Goal: Task Accomplishment & Management: Use online tool/utility

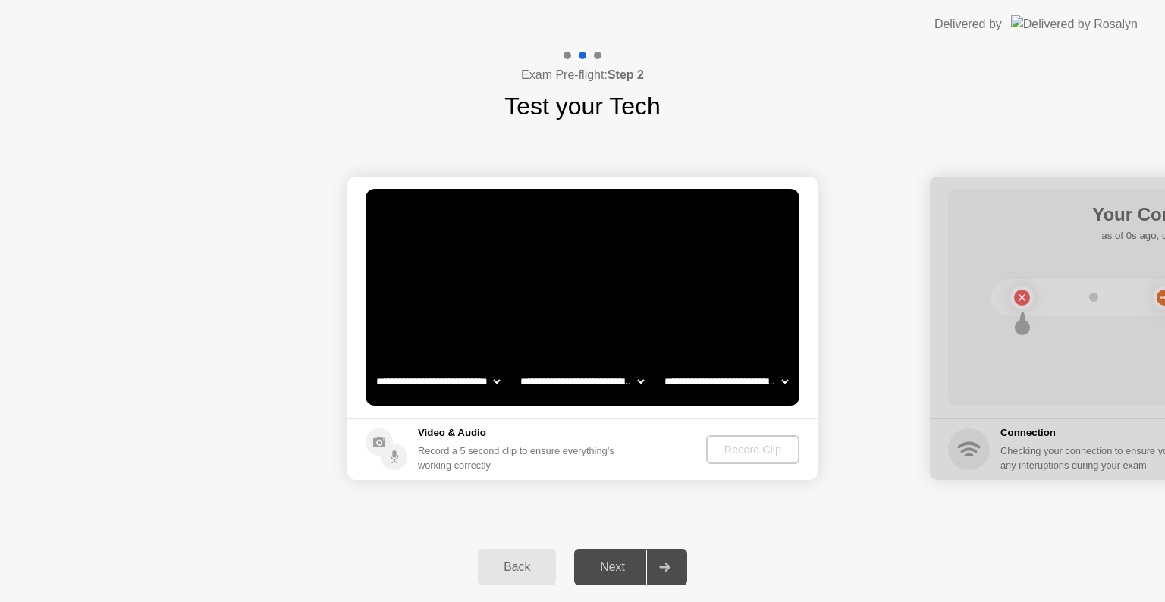
select select "**********"
select select "*******"
click at [611, 572] on div "Next" at bounding box center [613, 567] width 68 height 14
click at [628, 564] on div "Next" at bounding box center [613, 567] width 68 height 14
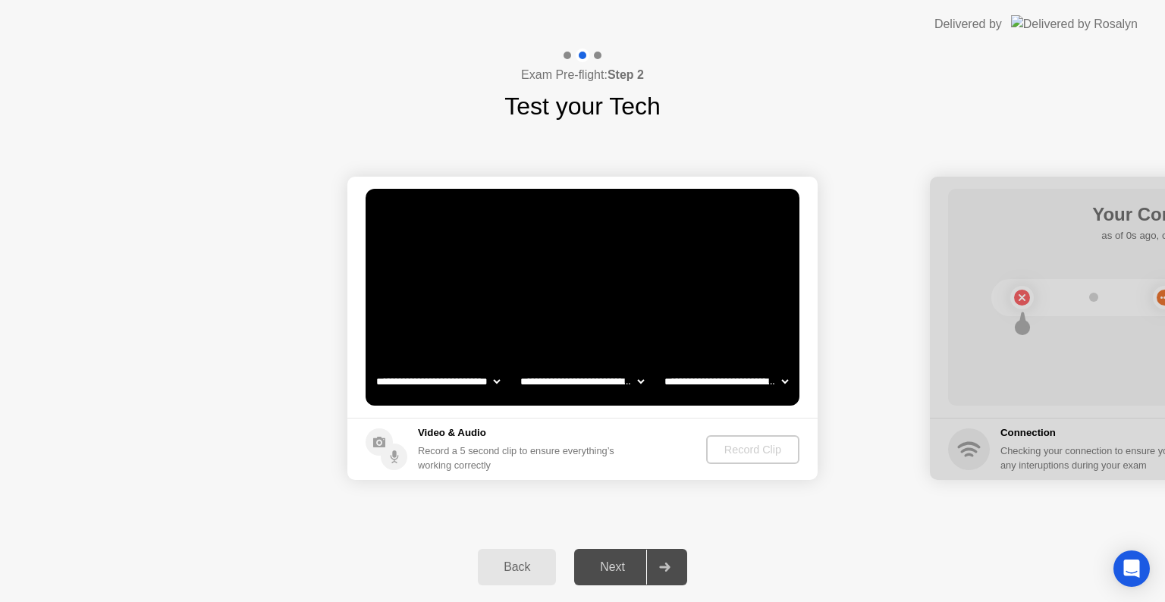
click at [664, 569] on icon at bounding box center [664, 567] width 11 height 9
click at [763, 446] on div "Record Clip" at bounding box center [752, 450] width 81 height 12
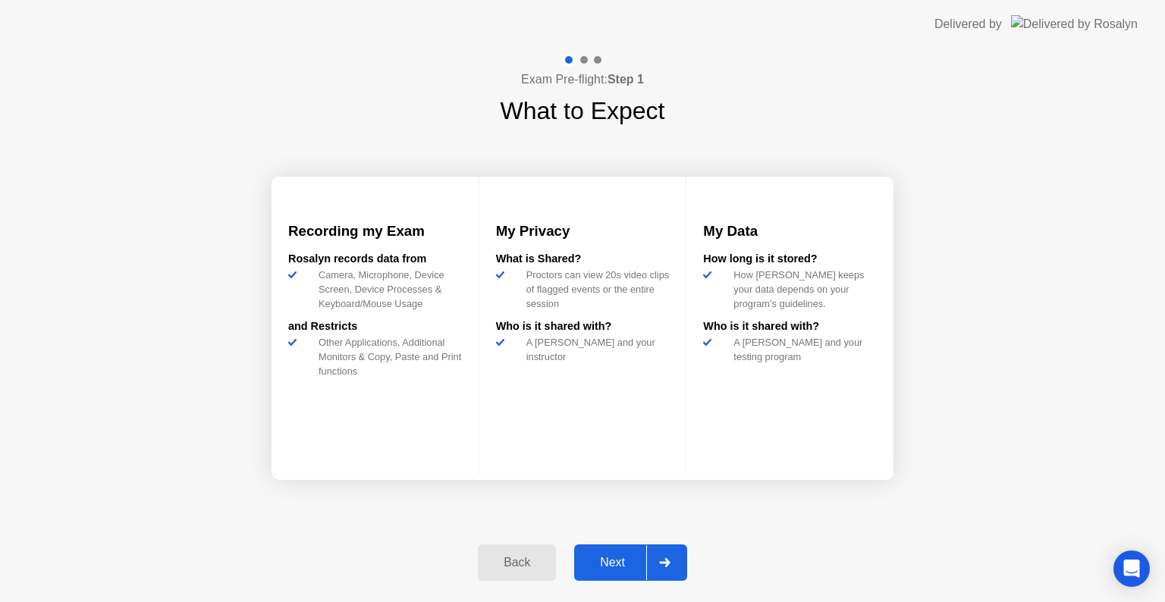
click at [606, 567] on div "Next" at bounding box center [613, 563] width 68 height 14
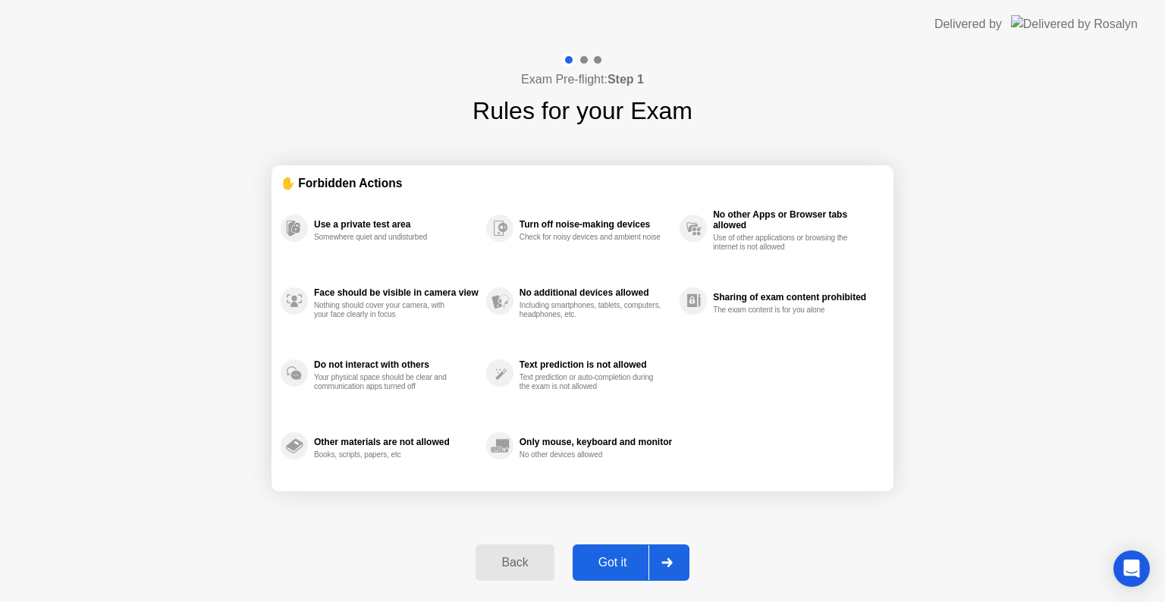
click at [608, 564] on div "Got it" at bounding box center [612, 563] width 71 height 14
select select "Available cameras"
select select "Available speakers"
select select "Available microphones"
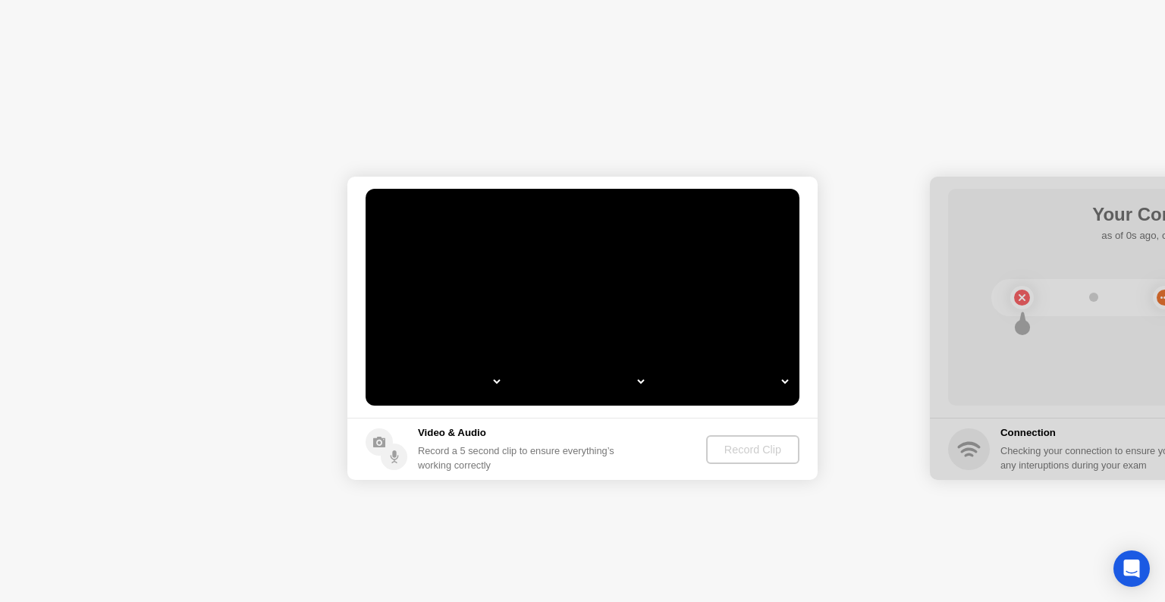
select select "*"
select select "*******"
select select "**********"
select select "*******"
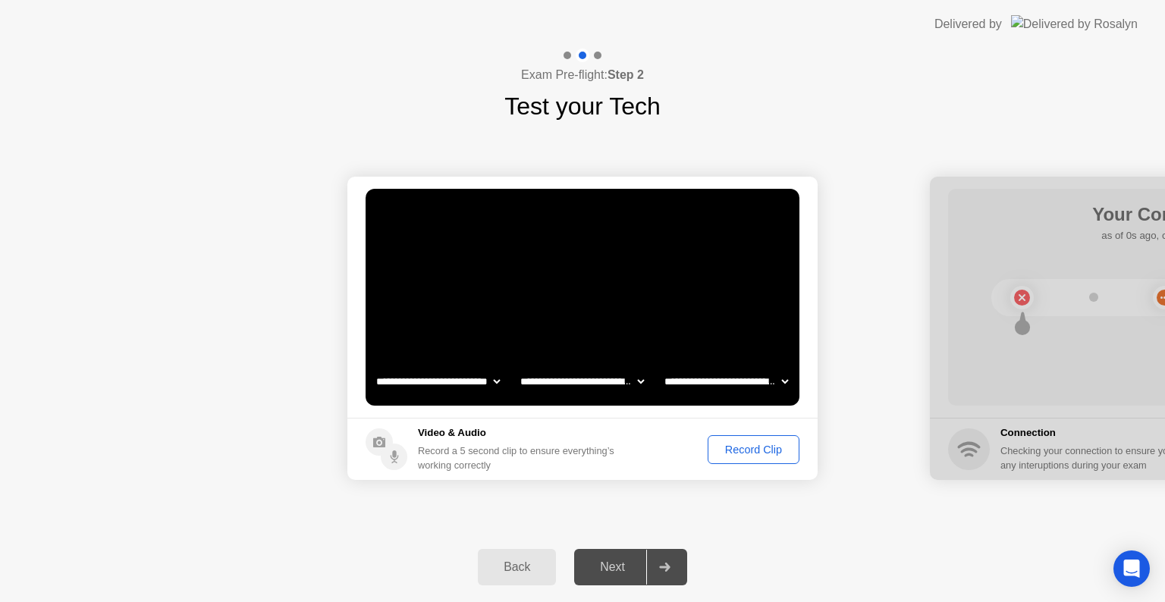
click at [752, 455] on div "Record Clip" at bounding box center [753, 450] width 81 height 12
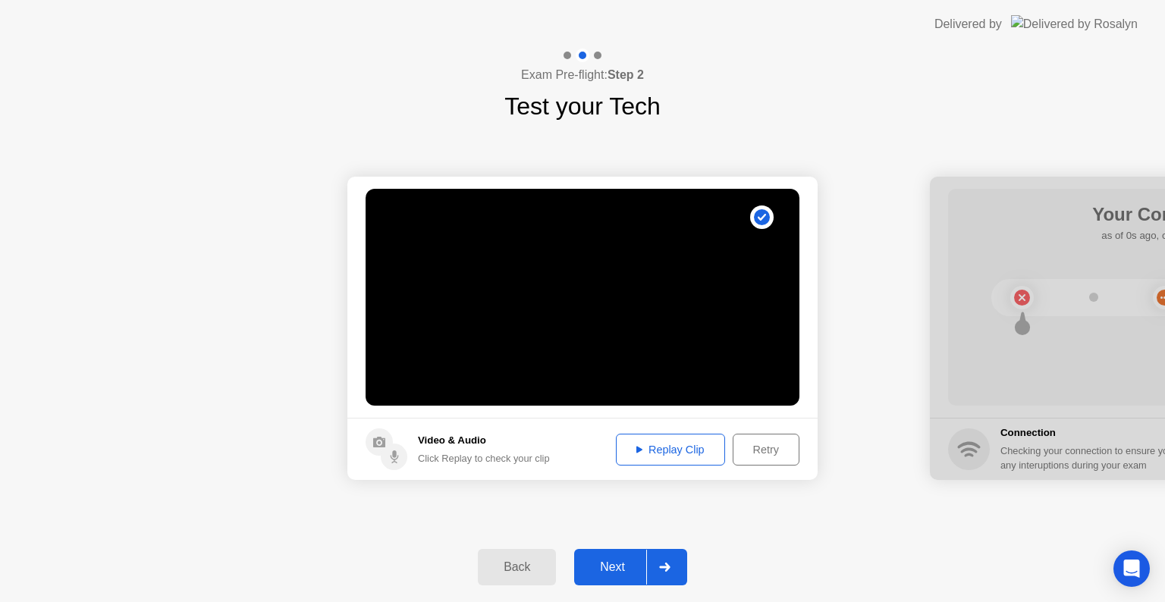
click at [613, 578] on button "Next" at bounding box center [630, 567] width 113 height 36
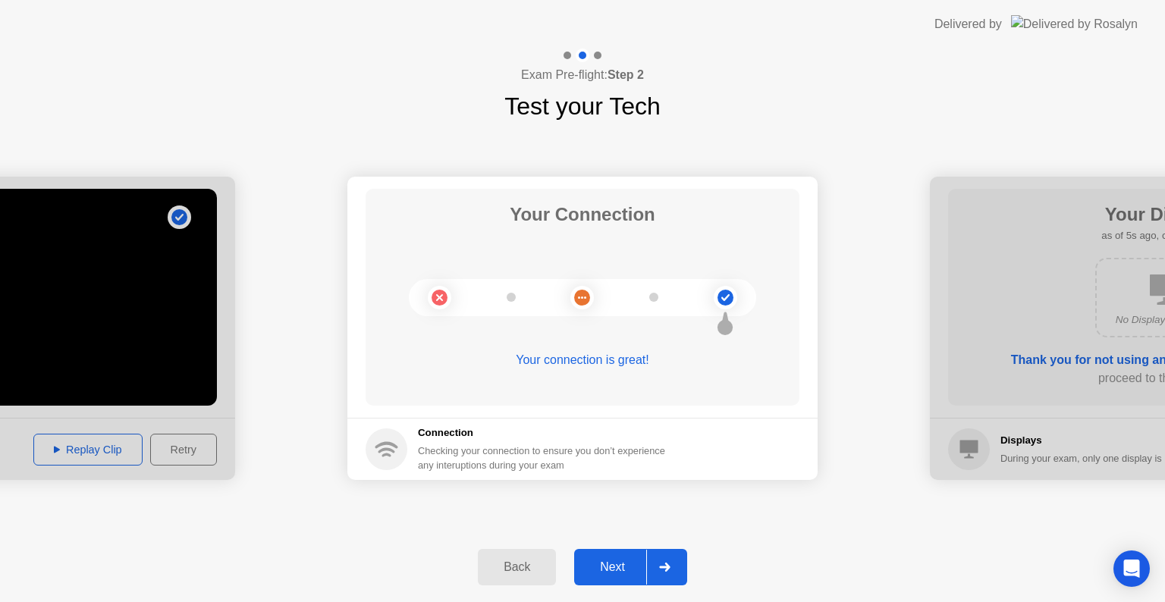
click at [628, 560] on div "Next" at bounding box center [613, 567] width 68 height 14
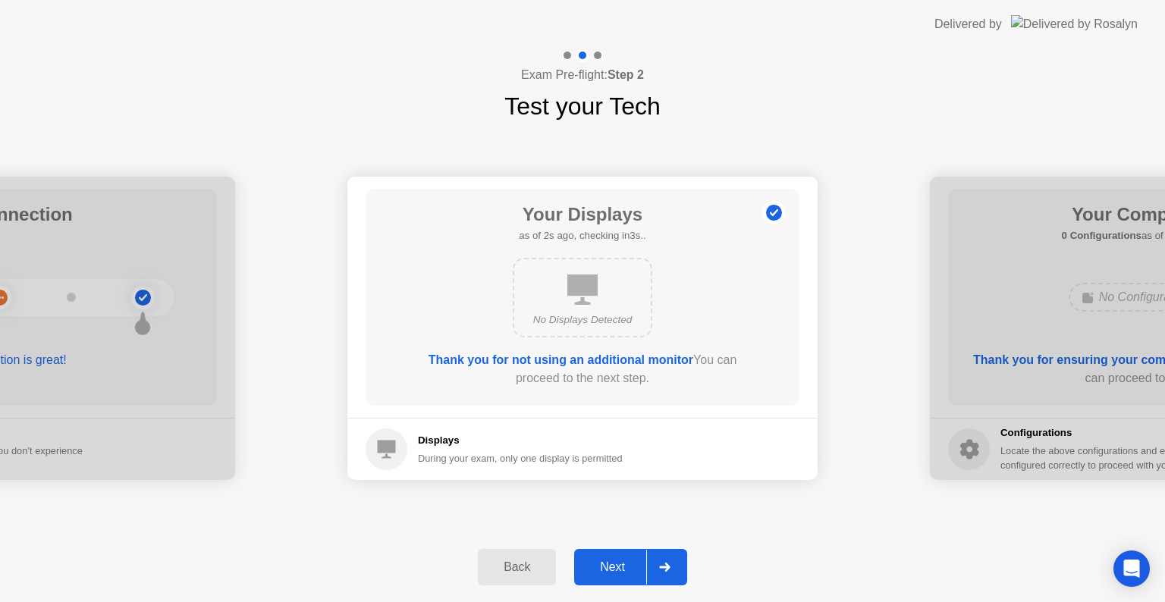
click at [606, 567] on div "Next" at bounding box center [613, 567] width 68 height 14
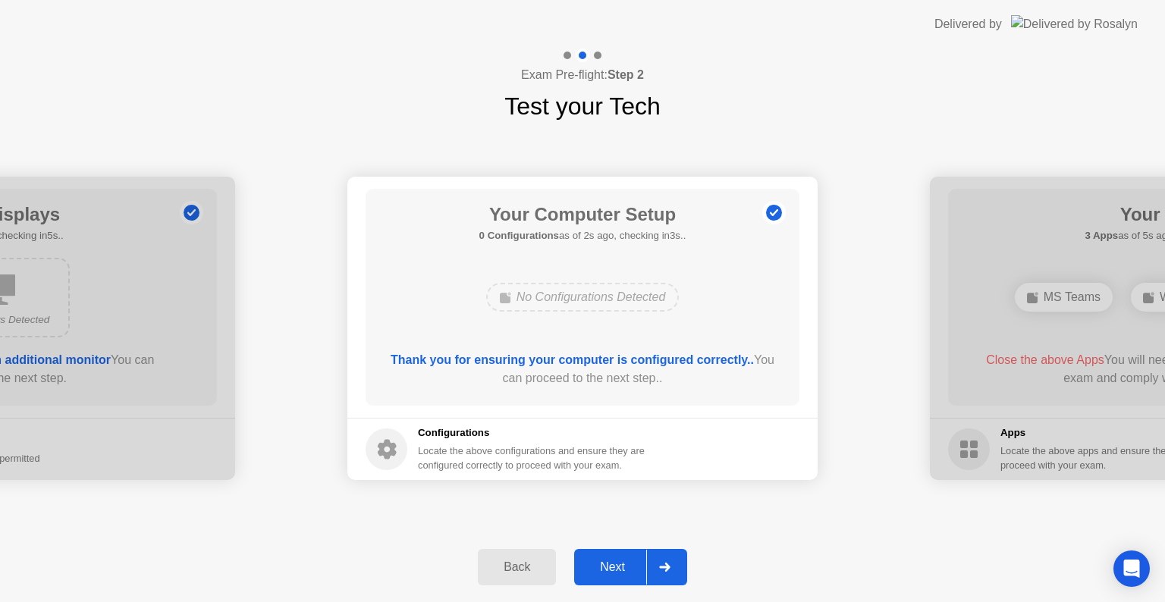
click at [606, 567] on div "Next" at bounding box center [613, 567] width 68 height 14
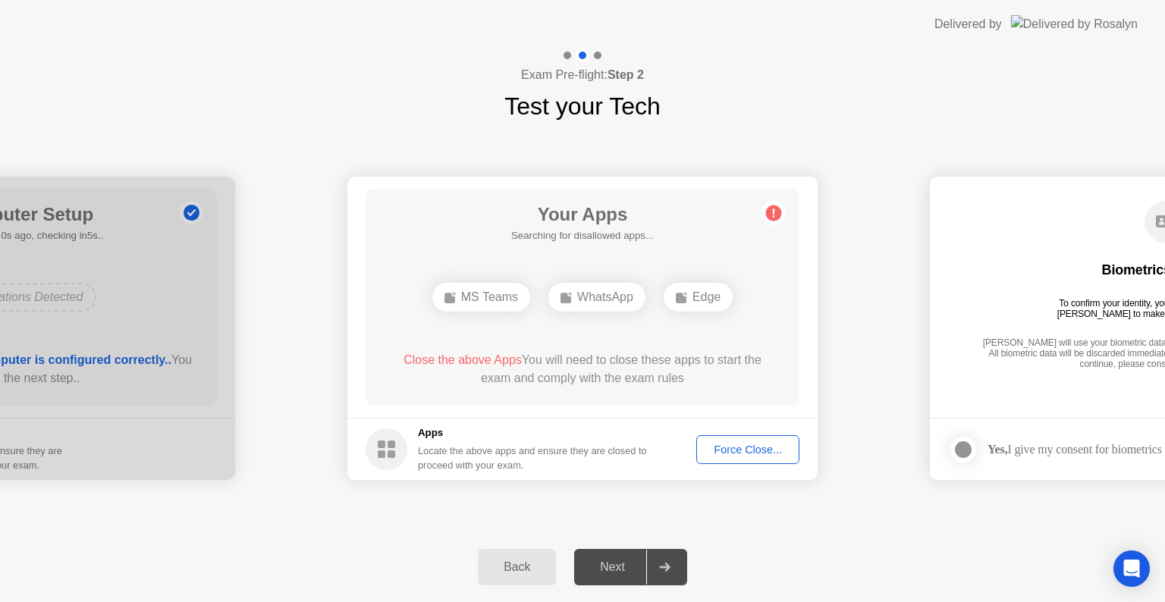
click at [295, 88] on div "Exam Pre-flight: Step 2 Test your Tech" at bounding box center [582, 87] width 1165 height 76
click at [741, 446] on div "Force Close..." at bounding box center [748, 450] width 93 height 12
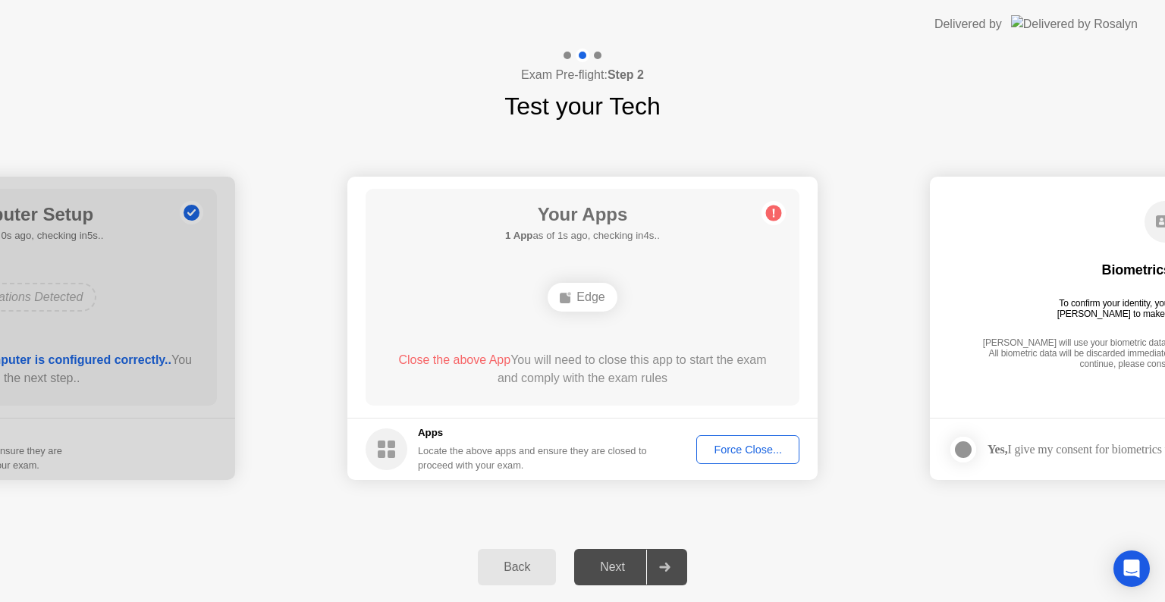
click at [716, 452] on div "Force Close..." at bounding box center [748, 450] width 93 height 12
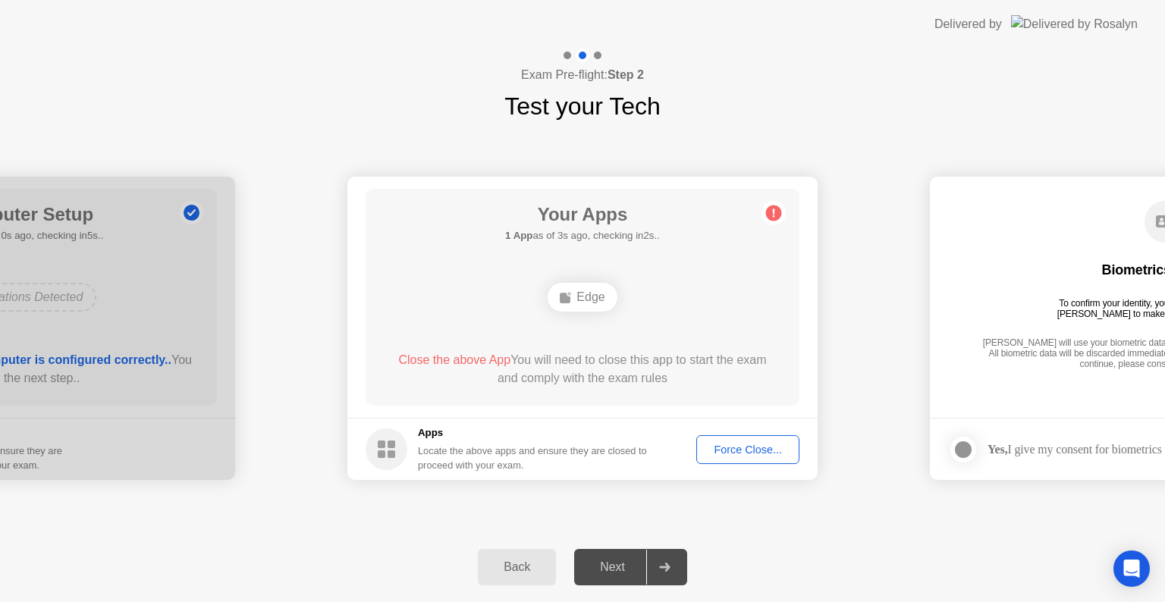
click at [746, 451] on div "Force Close..." at bounding box center [748, 450] width 93 height 12
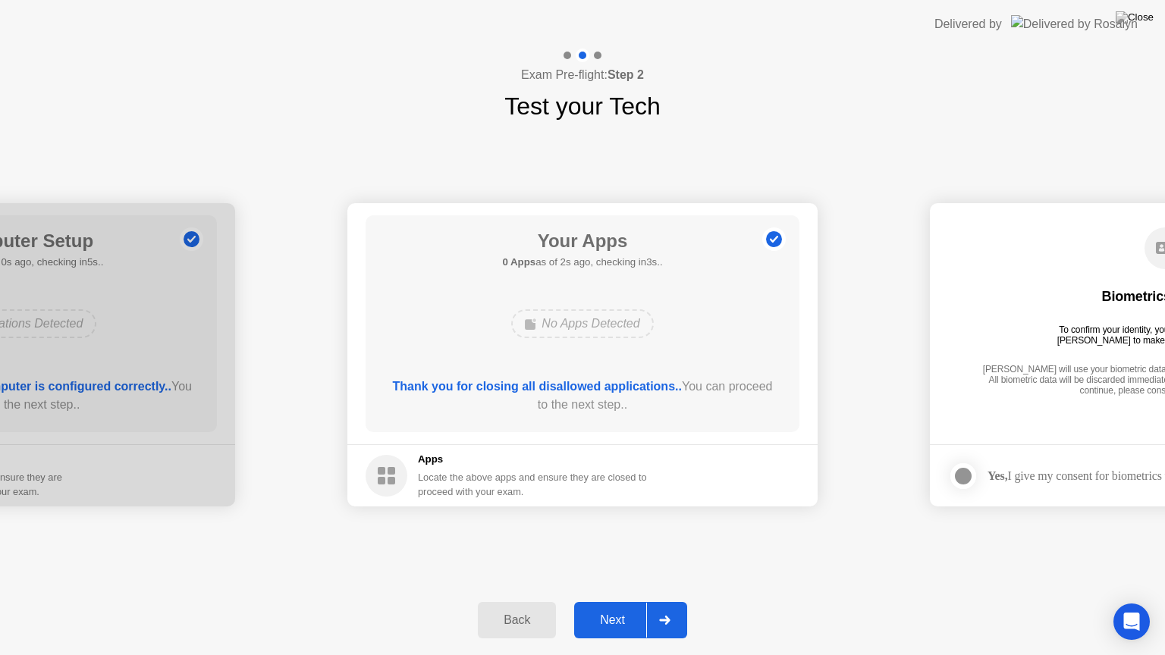
click at [618, 601] on div "Next" at bounding box center [613, 621] width 68 height 14
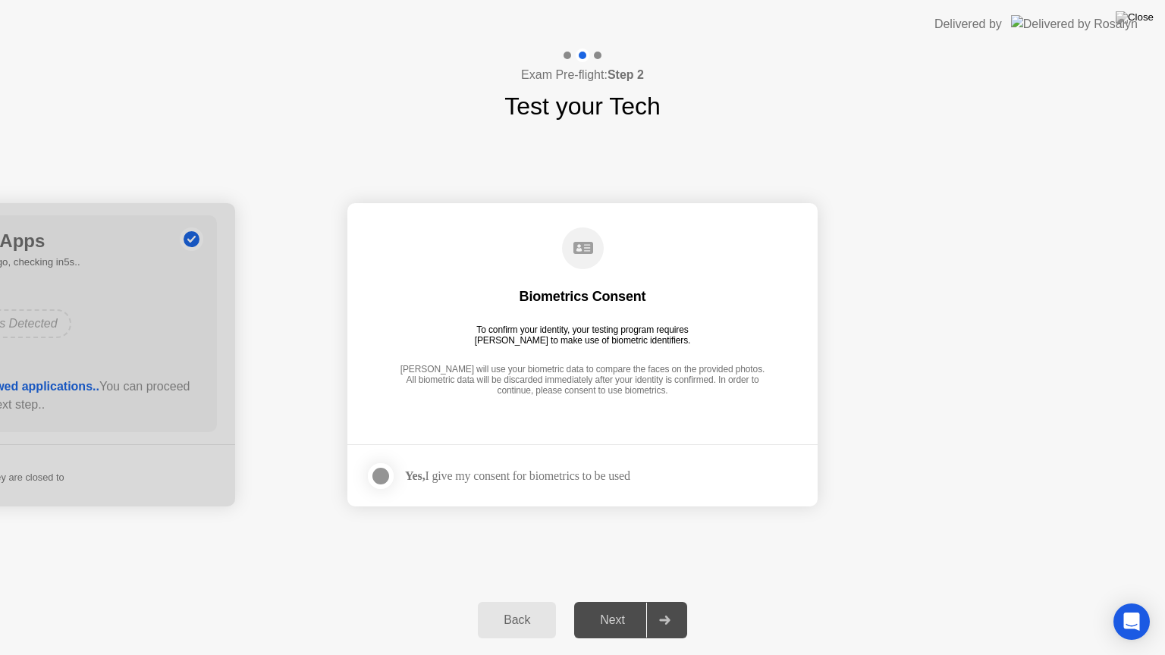
click at [376, 479] on div at bounding box center [381, 476] width 18 height 18
click at [607, 601] on div "Next" at bounding box center [613, 621] width 68 height 14
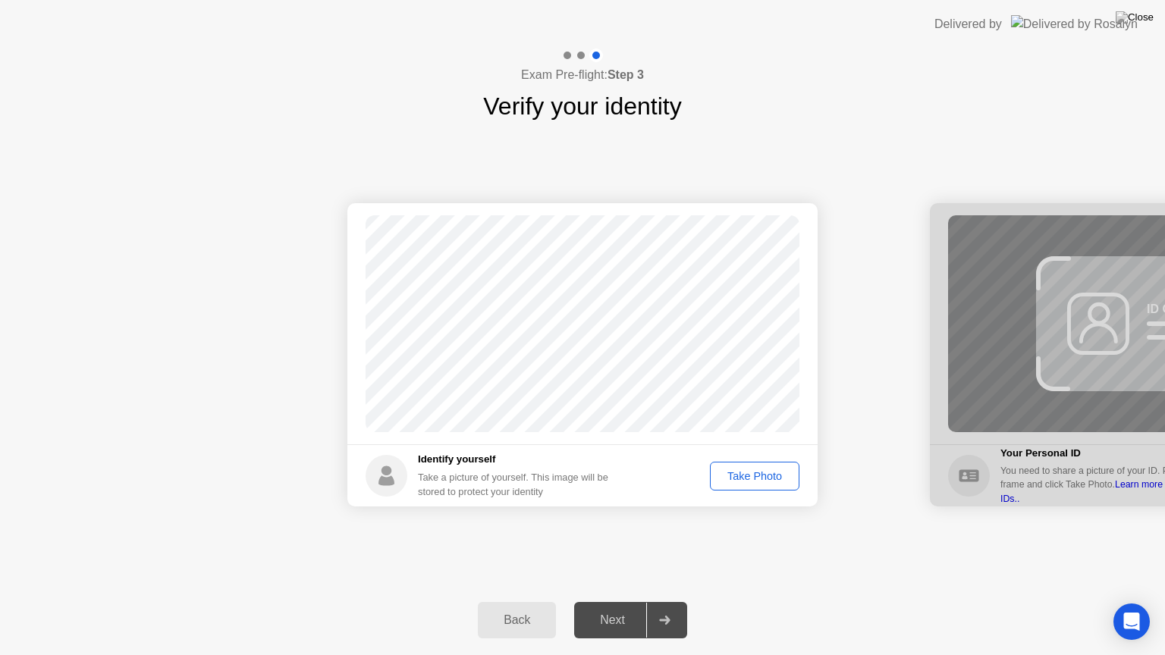
click at [751, 479] on div "Take Photo" at bounding box center [754, 476] width 79 height 12
click at [618, 601] on div "Next" at bounding box center [613, 621] width 68 height 14
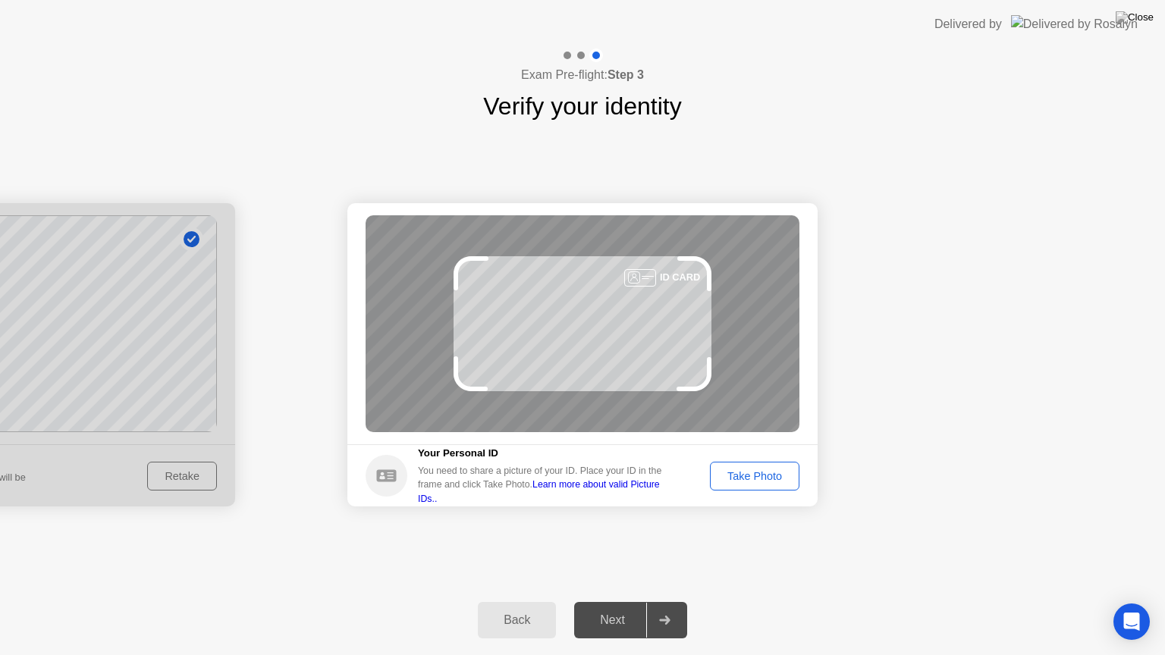
click at [758, 477] on div "Take Photo" at bounding box center [754, 476] width 79 height 12
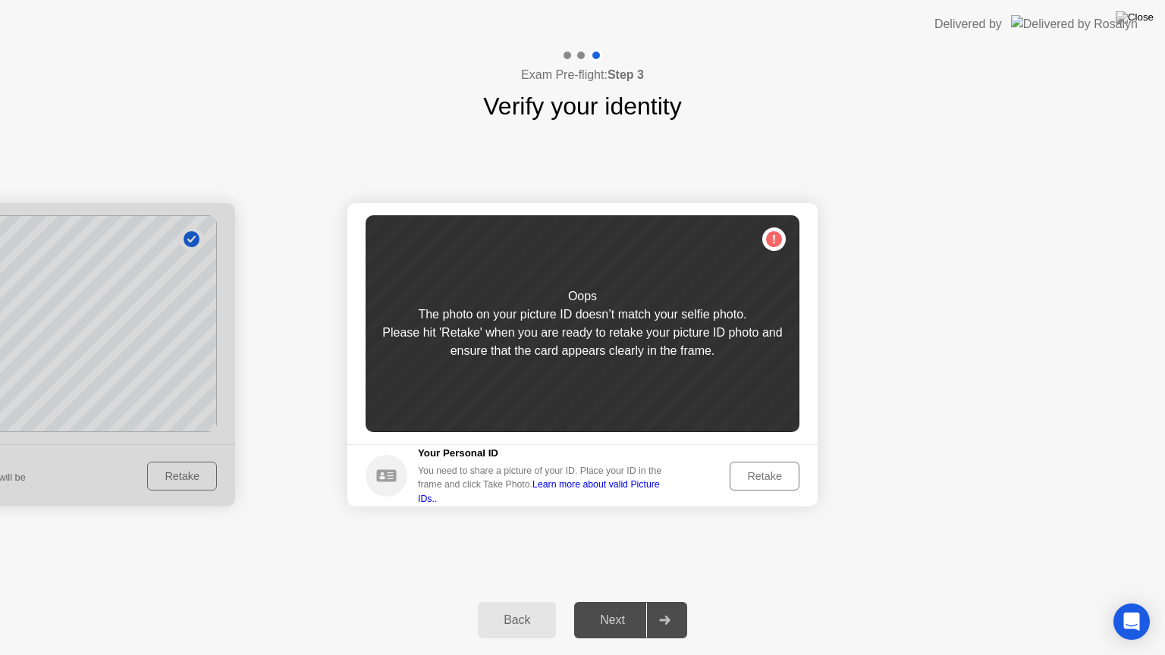
click at [767, 470] on div "Retake" at bounding box center [764, 476] width 59 height 12
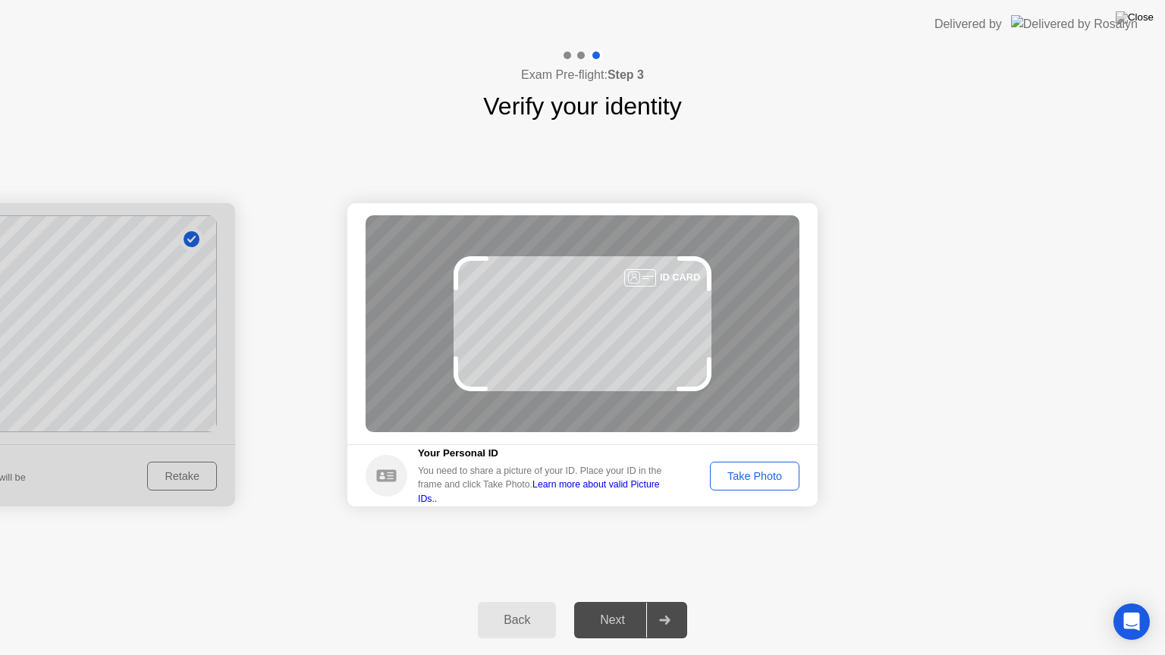
click at [767, 470] on div "Take Photo" at bounding box center [754, 476] width 79 height 12
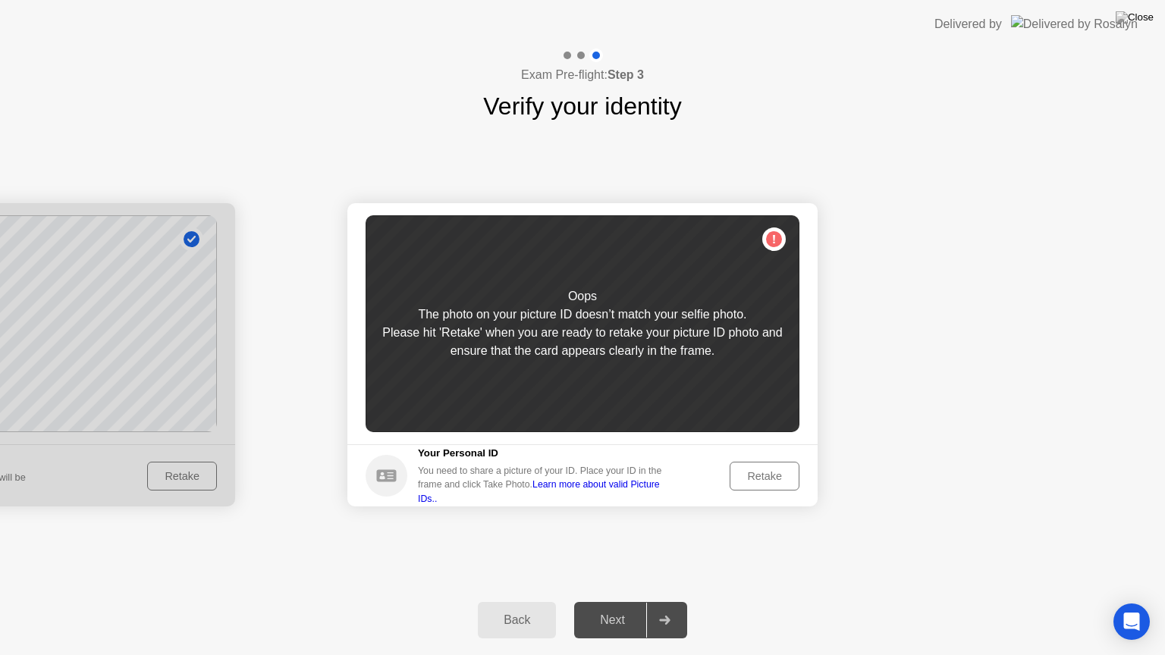
click at [767, 470] on div "Retake" at bounding box center [764, 476] width 59 height 12
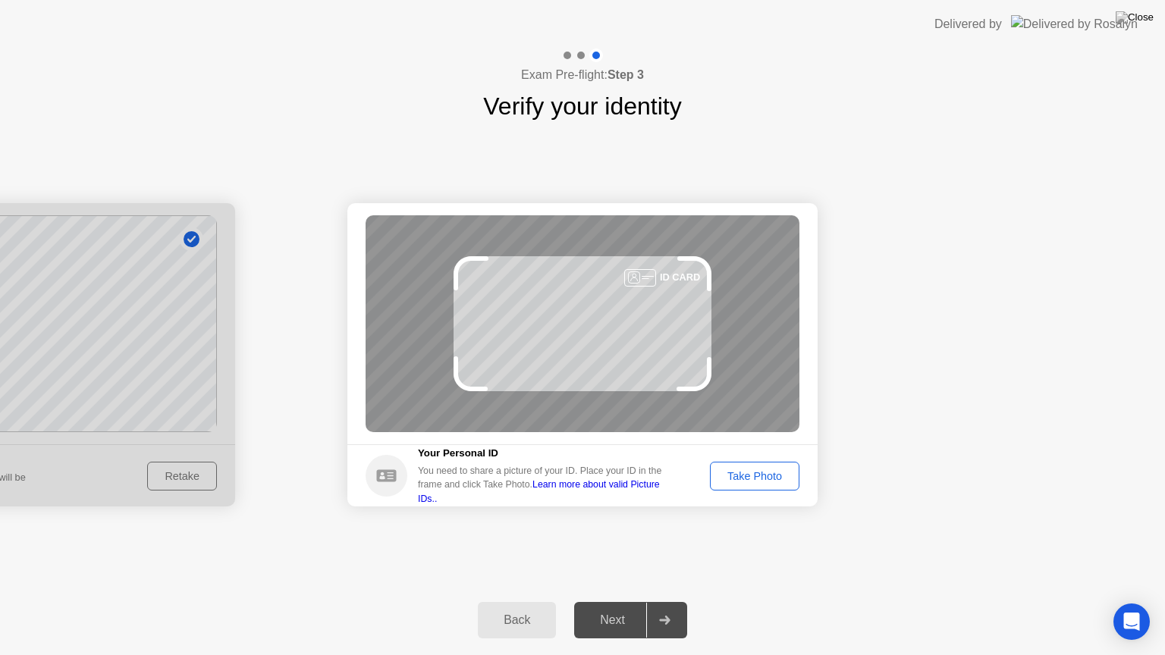
click at [767, 470] on div "Take Photo" at bounding box center [754, 476] width 79 height 12
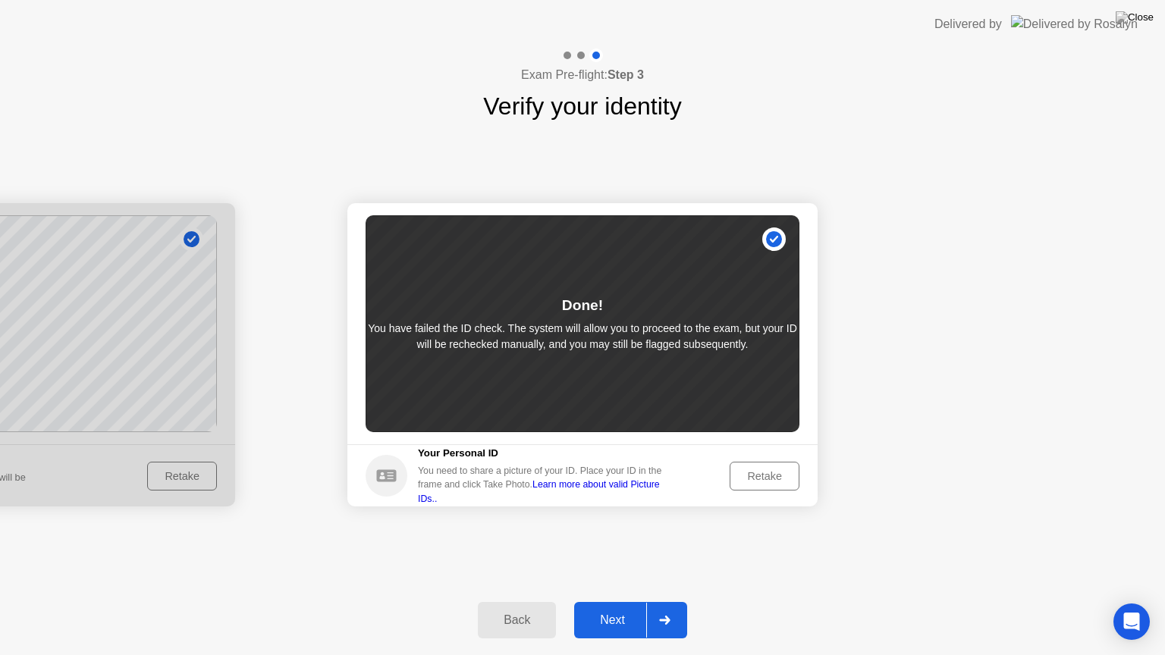
click at [602, 601] on div "Next" at bounding box center [613, 621] width 68 height 14
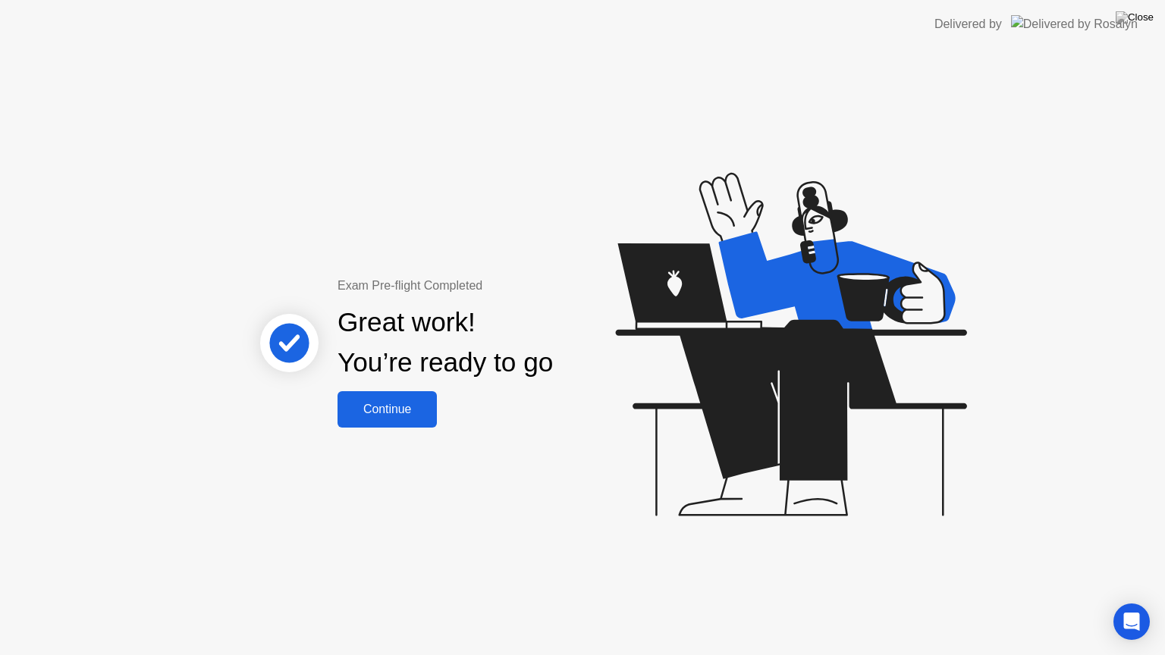
click at [375, 403] on div "Continue" at bounding box center [387, 410] width 90 height 14
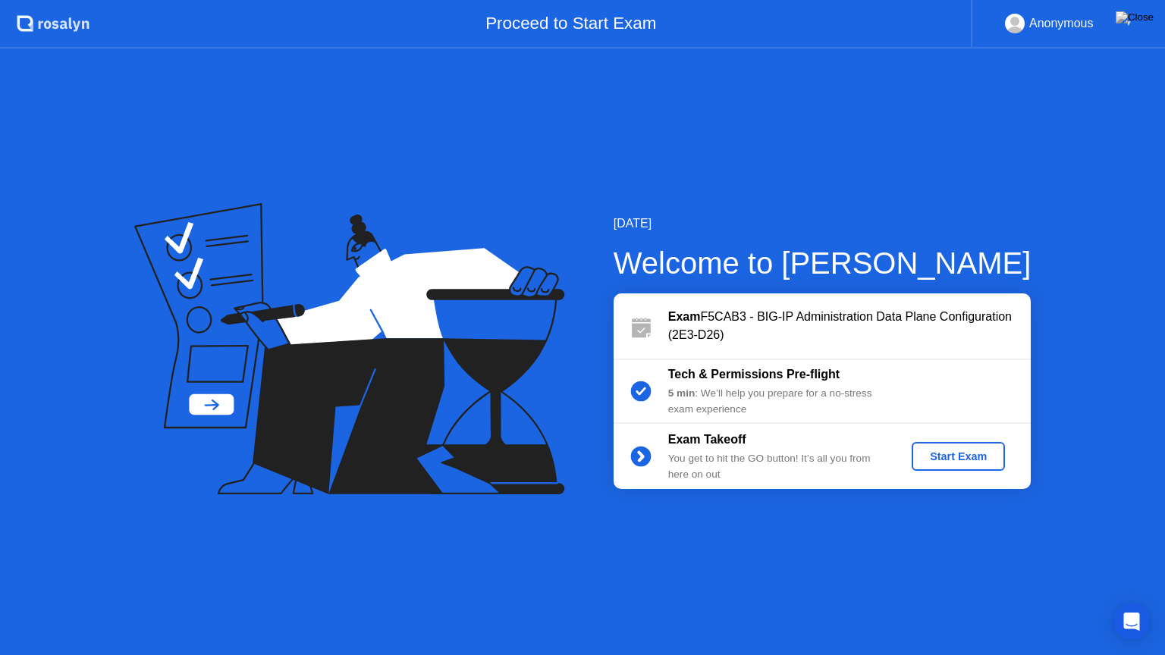
click at [971, 463] on div "Start Exam" at bounding box center [958, 457] width 81 height 12
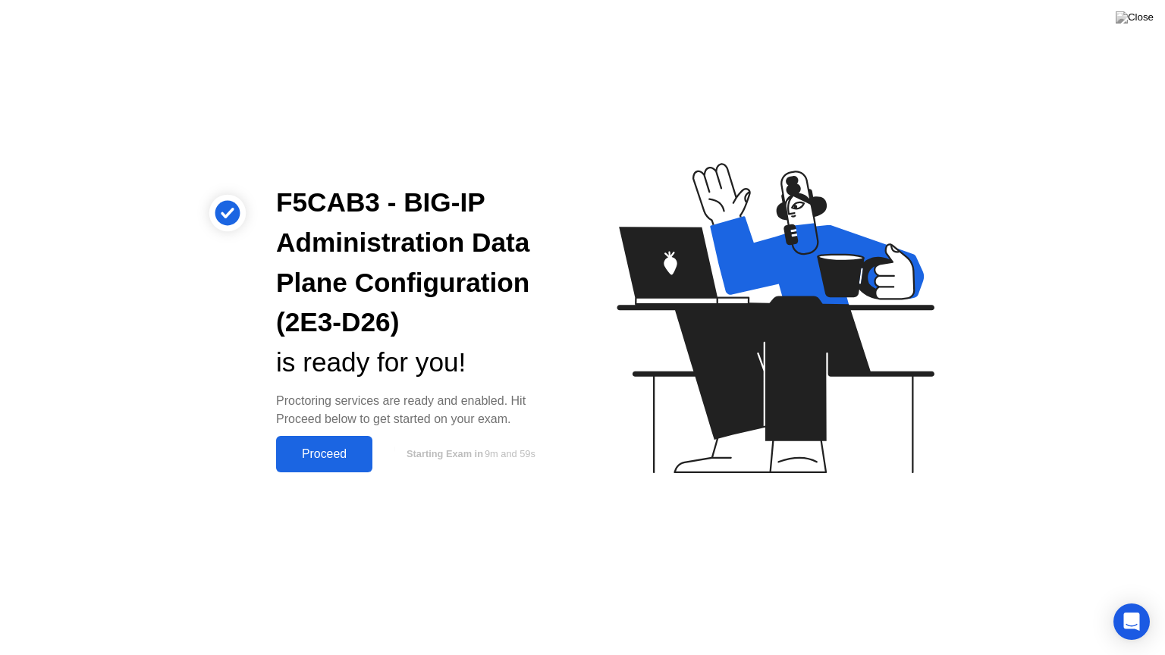
click at [331, 453] on div "Proceed" at bounding box center [324, 454] width 87 height 14
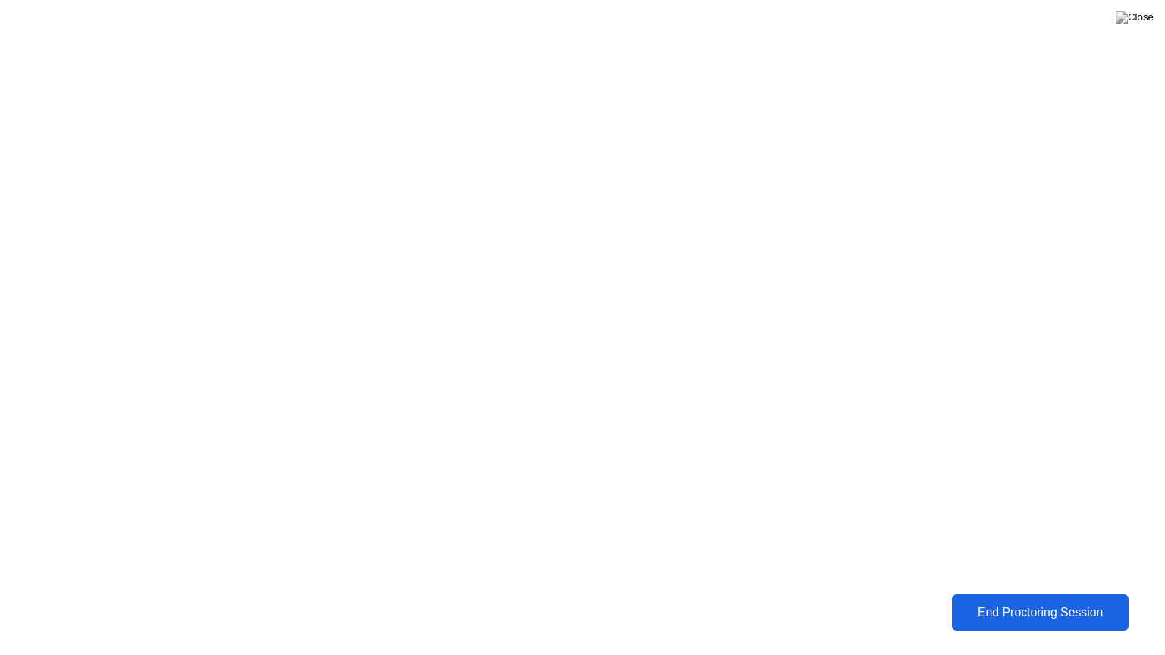
click at [1022, 601] on div "End Proctoring Session" at bounding box center [1040, 613] width 168 height 14
